Goal: Task Accomplishment & Management: Complete application form

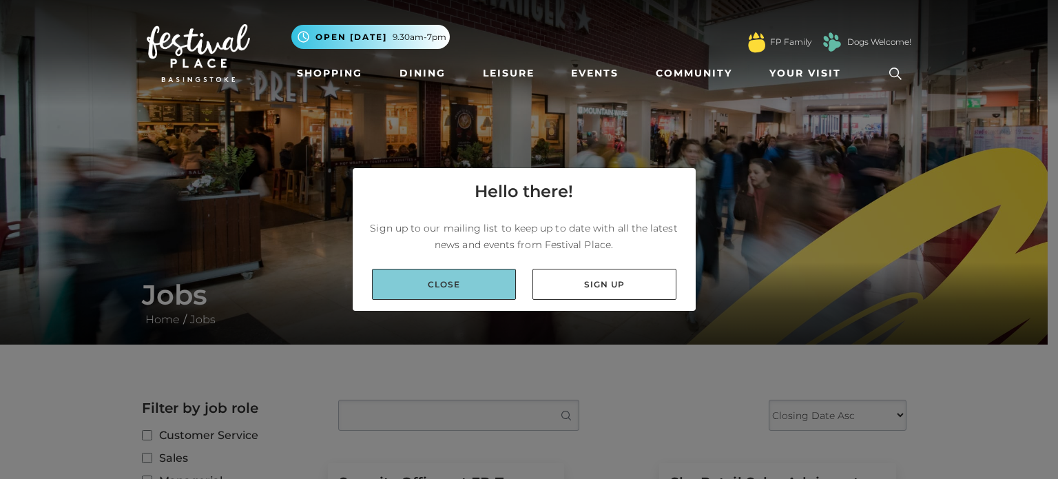
click at [508, 289] on link "Close" at bounding box center [444, 284] width 144 height 31
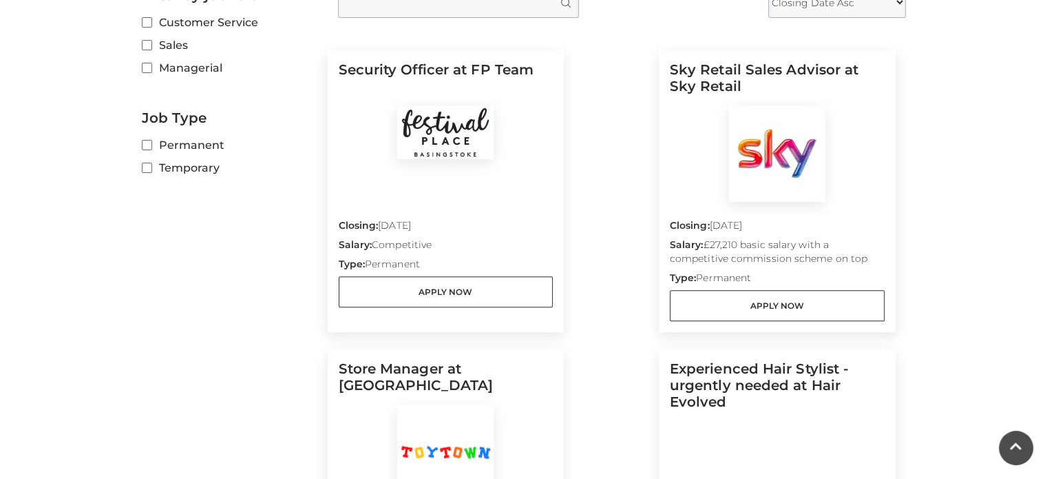
scroll to position [408, 0]
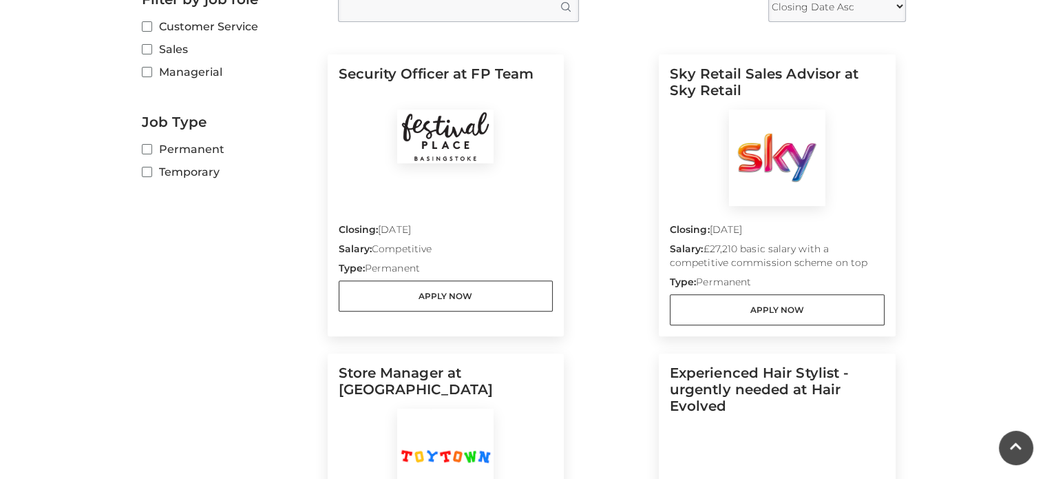
click at [928, 192] on main "Jobs Home / Jobs Filter by job role Customer Service Sales Managerial Job Type …" at bounding box center [523, 414] width 1047 height 1644
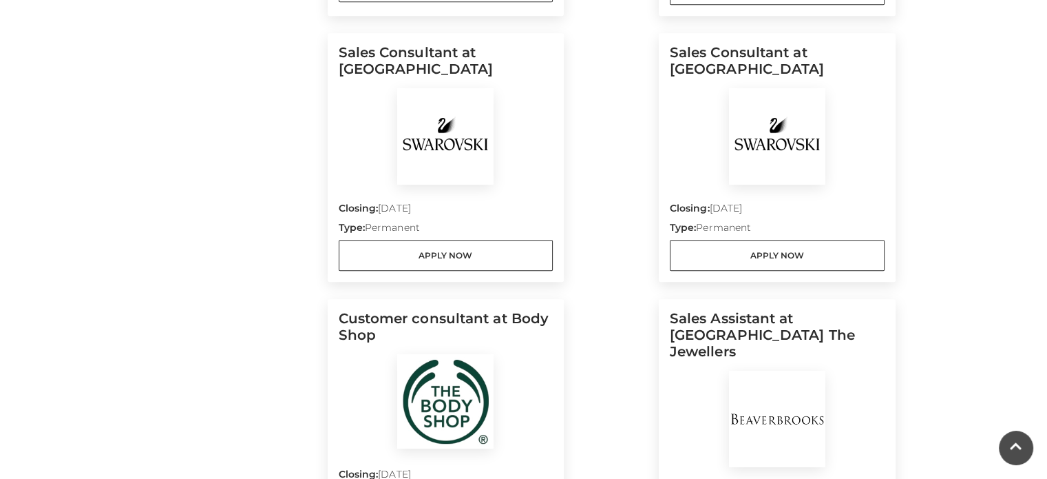
scroll to position [1030, 0]
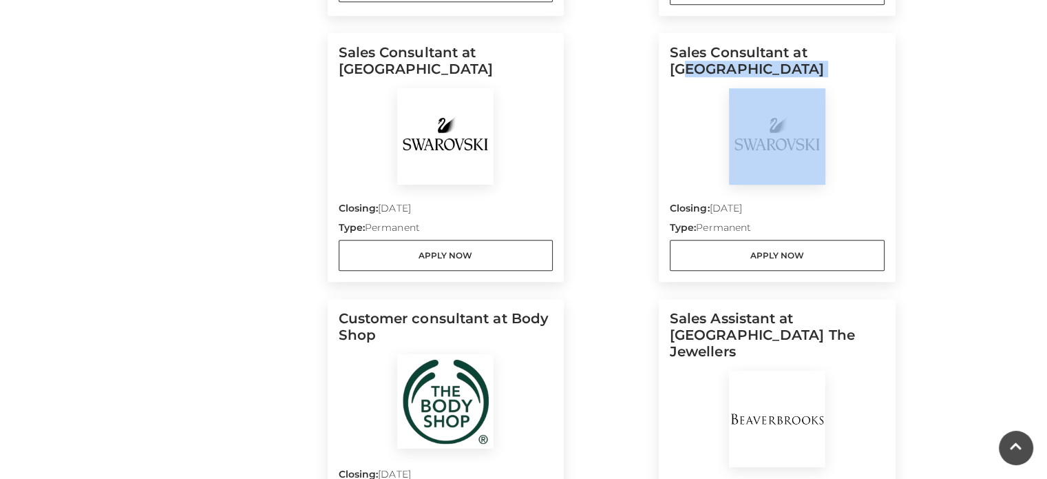
drag, startPoint x: 832, startPoint y: 54, endPoint x: 789, endPoint y: 120, distance: 79.1
click at [789, 120] on div "Sales Consultant at [GEOGRAPHIC_DATA] Closing: [DATE] Type: Permanent Apply Now" at bounding box center [777, 157] width 215 height 227
click at [884, 110] on div "Sales Consultant at [GEOGRAPHIC_DATA] Closing: [DATE] Type: Permanent Apply Now" at bounding box center [777, 157] width 237 height 249
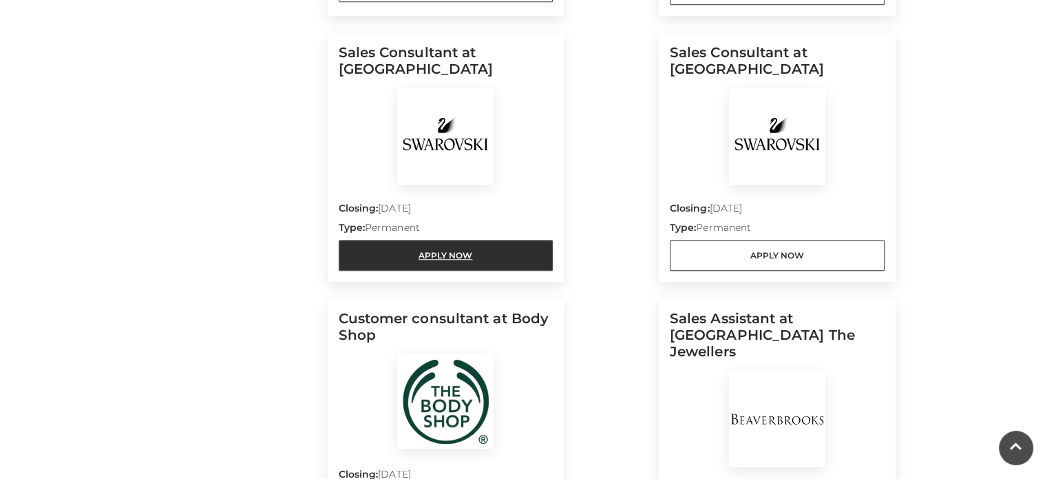
click at [436, 263] on link "Apply Now" at bounding box center [446, 255] width 215 height 31
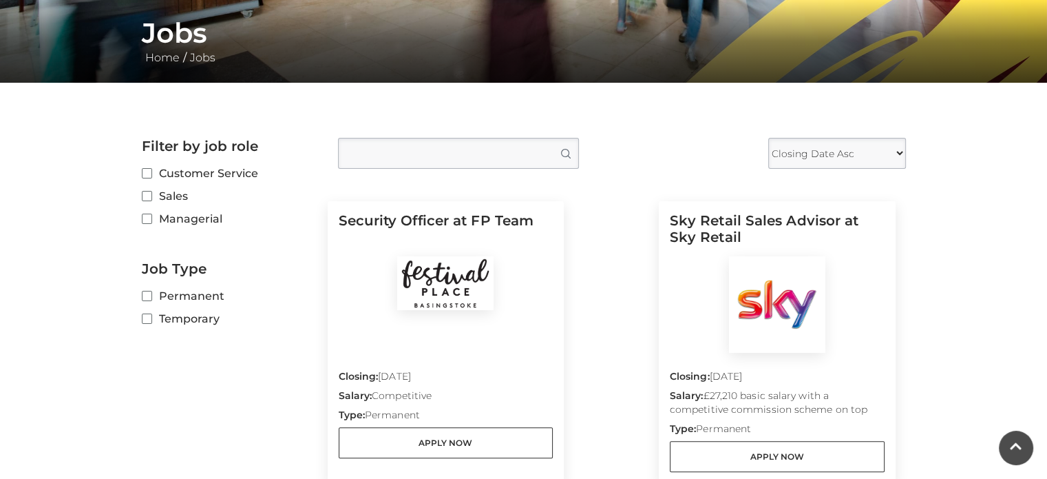
scroll to position [262, 0]
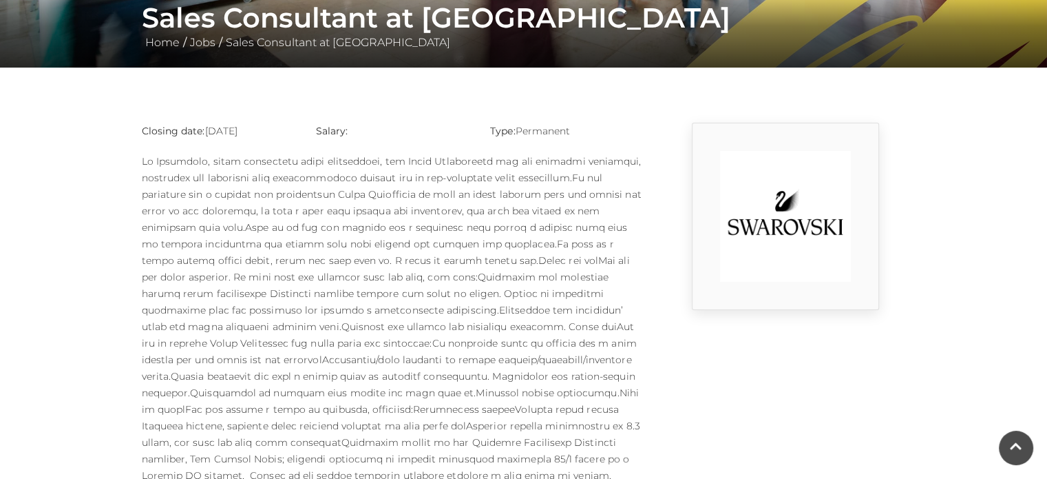
scroll to position [209, 0]
